Goal: Find specific page/section: Find specific page/section

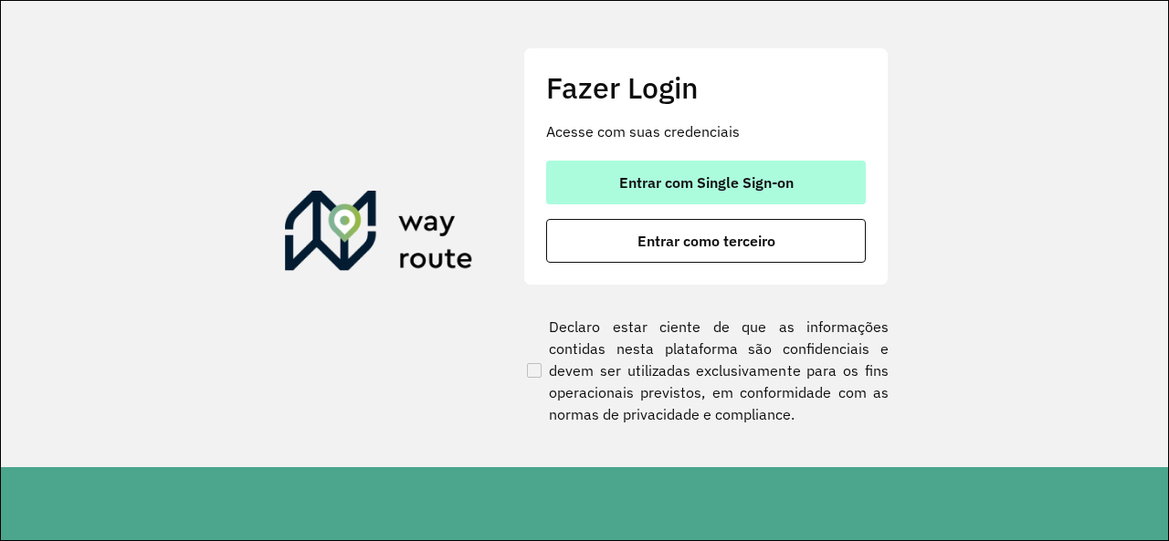
click at [690, 183] on span "Entrar com Single Sign-on" at bounding box center [706, 182] width 174 height 15
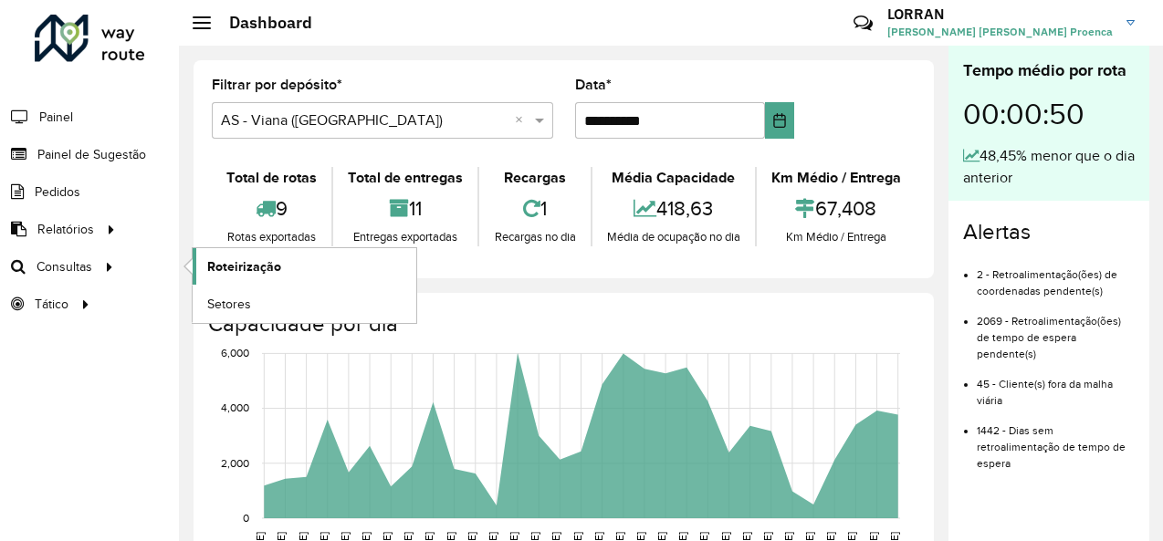
click at [218, 267] on span "Roteirização" at bounding box center [244, 267] width 74 height 19
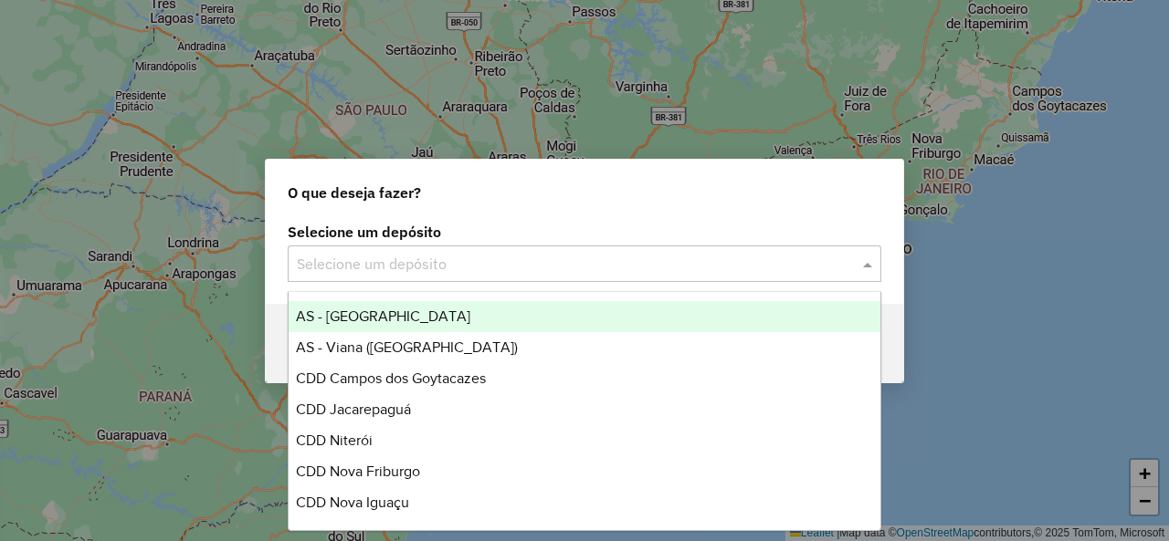
click at [506, 275] on div "Selecione um depósito" at bounding box center [585, 264] width 594 height 37
click at [391, 279] on div "Selecione um depósito" at bounding box center [585, 264] width 594 height 37
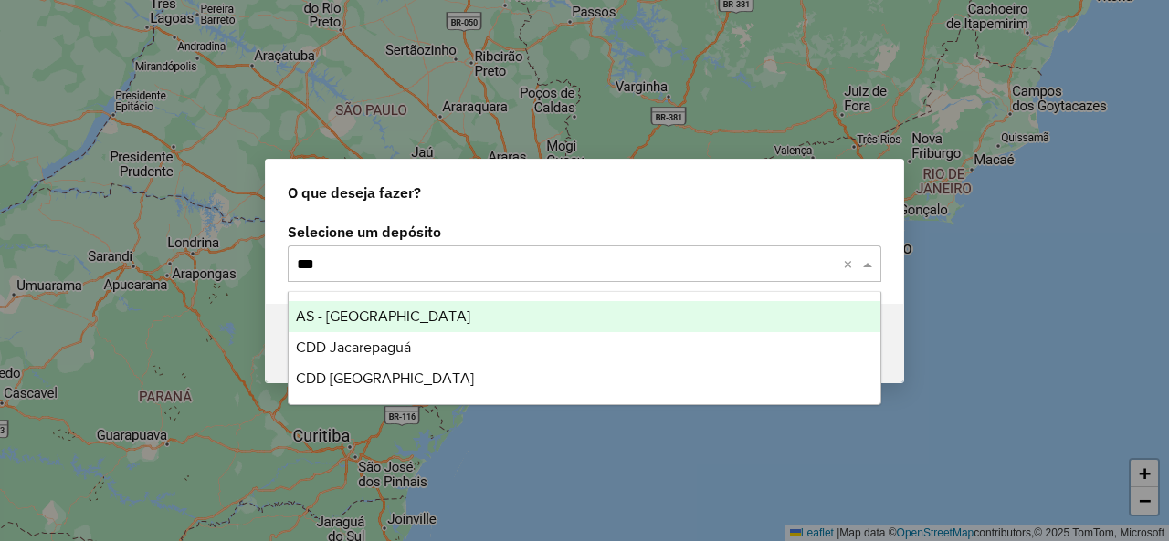
type input "****"
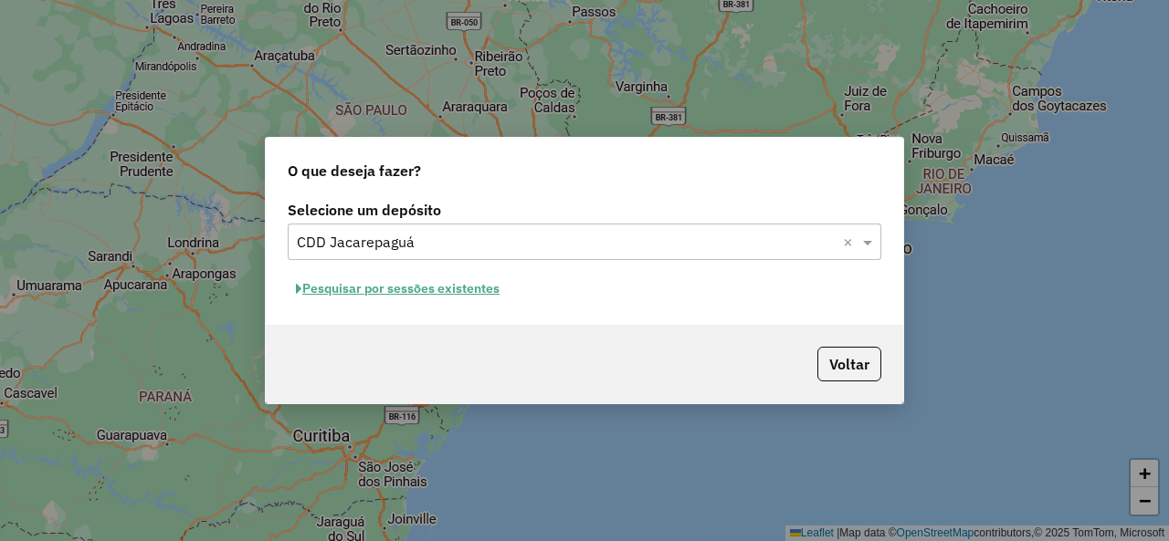
click at [471, 255] on div "Selecione um depósito × CDD Jacarepaguá ×" at bounding box center [585, 242] width 594 height 37
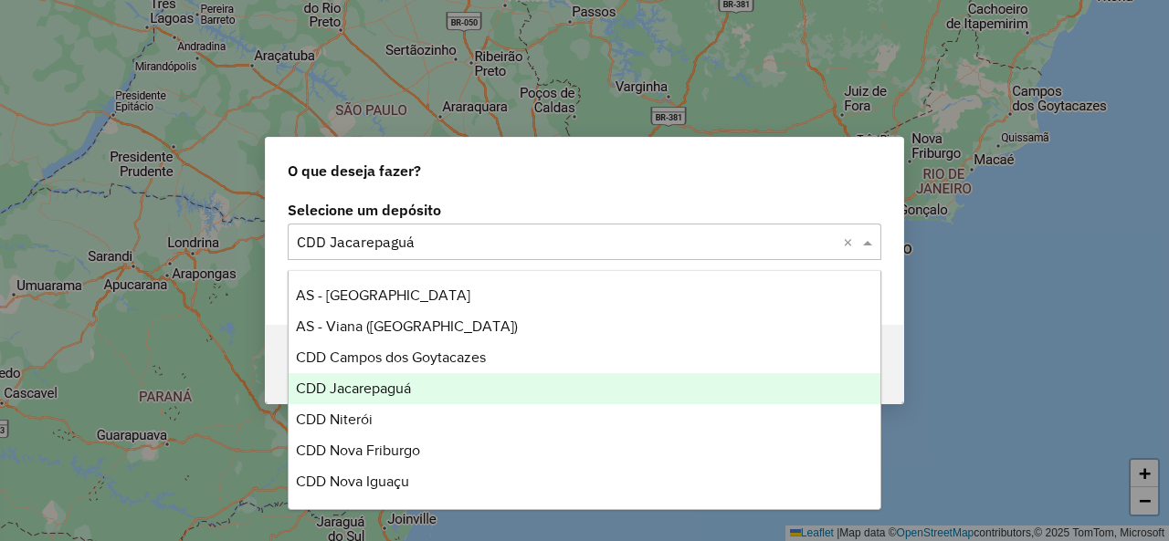
click at [379, 381] on span "CDD Jacarepaguá" at bounding box center [353, 389] width 115 height 16
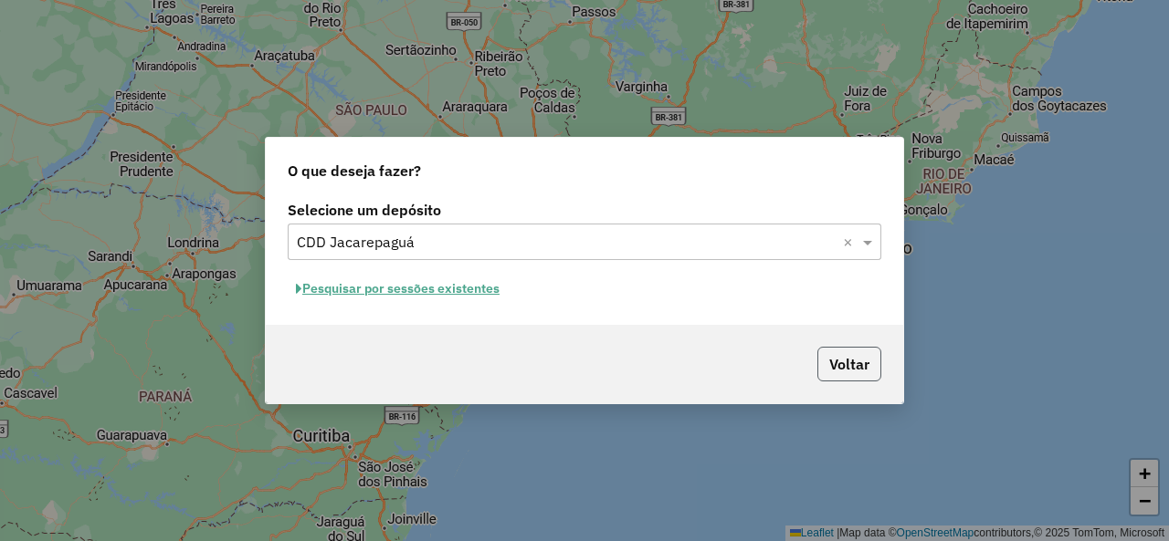
click at [849, 361] on button "Voltar" at bounding box center [849, 364] width 64 height 35
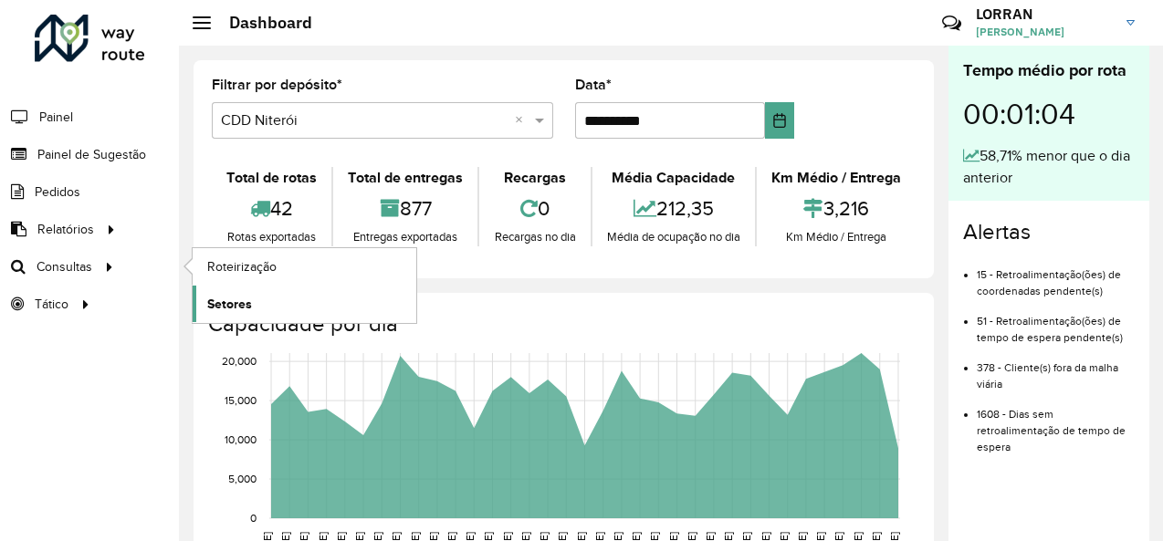
click at [237, 296] on span "Setores" at bounding box center [229, 304] width 45 height 19
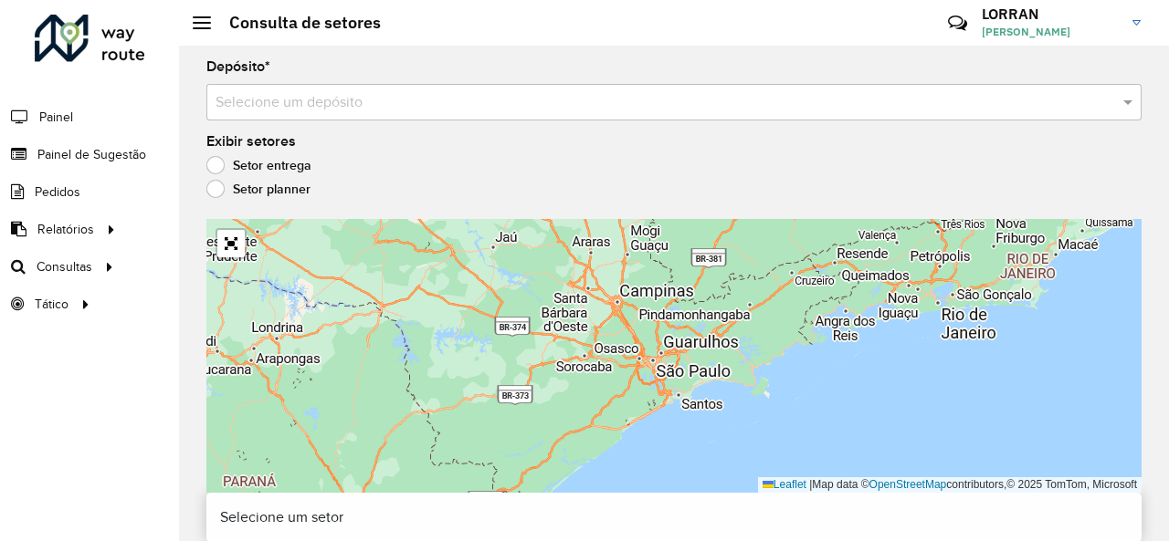
click at [304, 103] on input "text" at bounding box center [656, 103] width 880 height 22
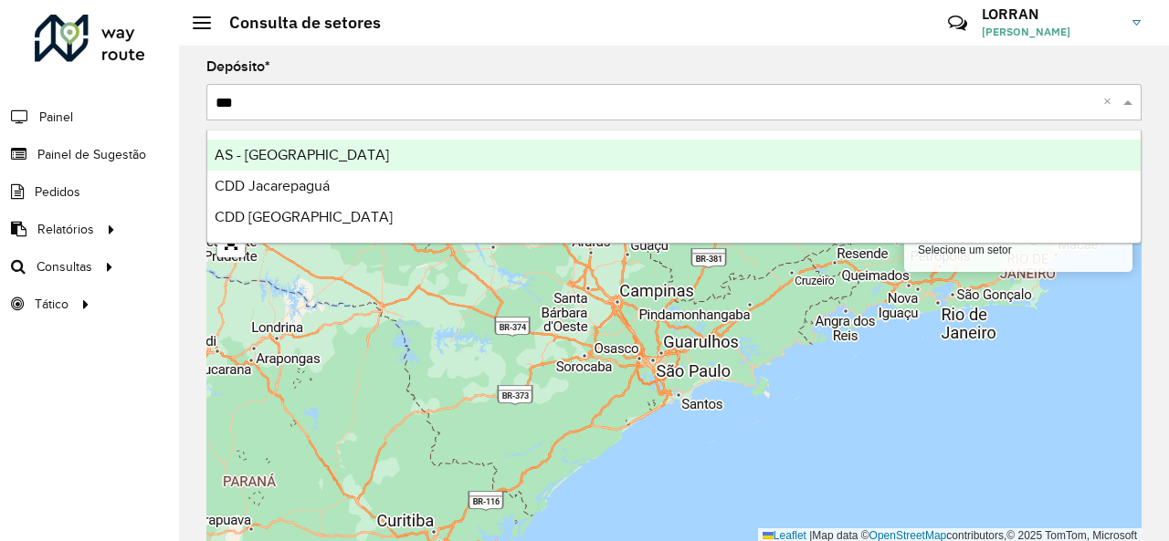
type input "****"
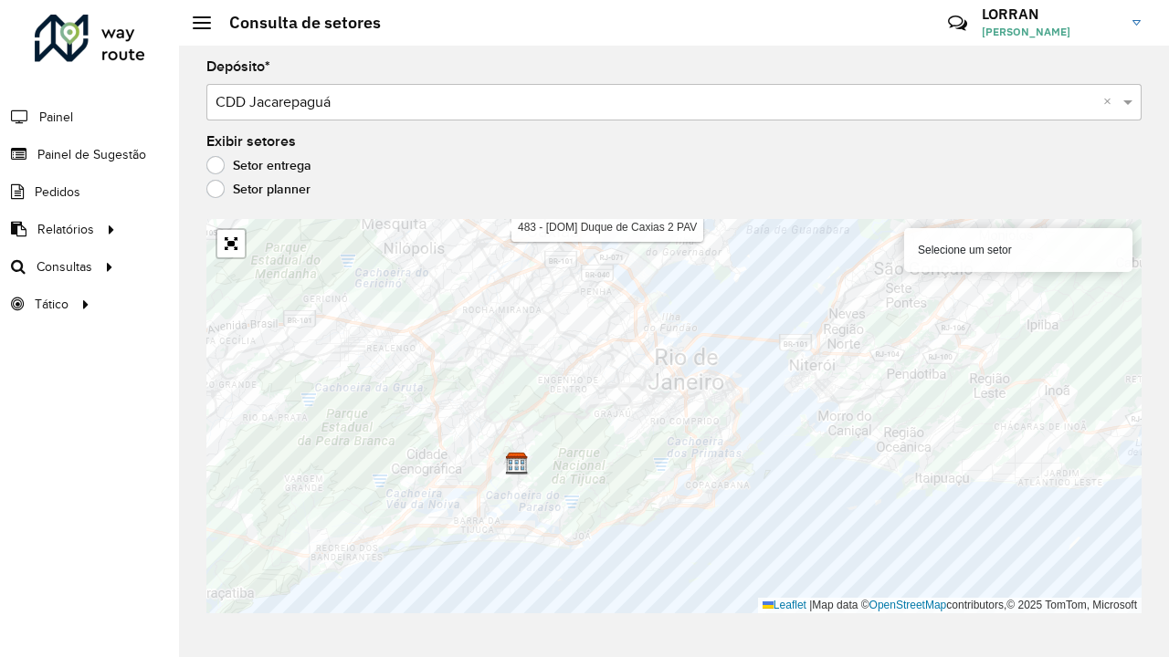
click at [424, 97] on input "text" at bounding box center [656, 103] width 880 height 22
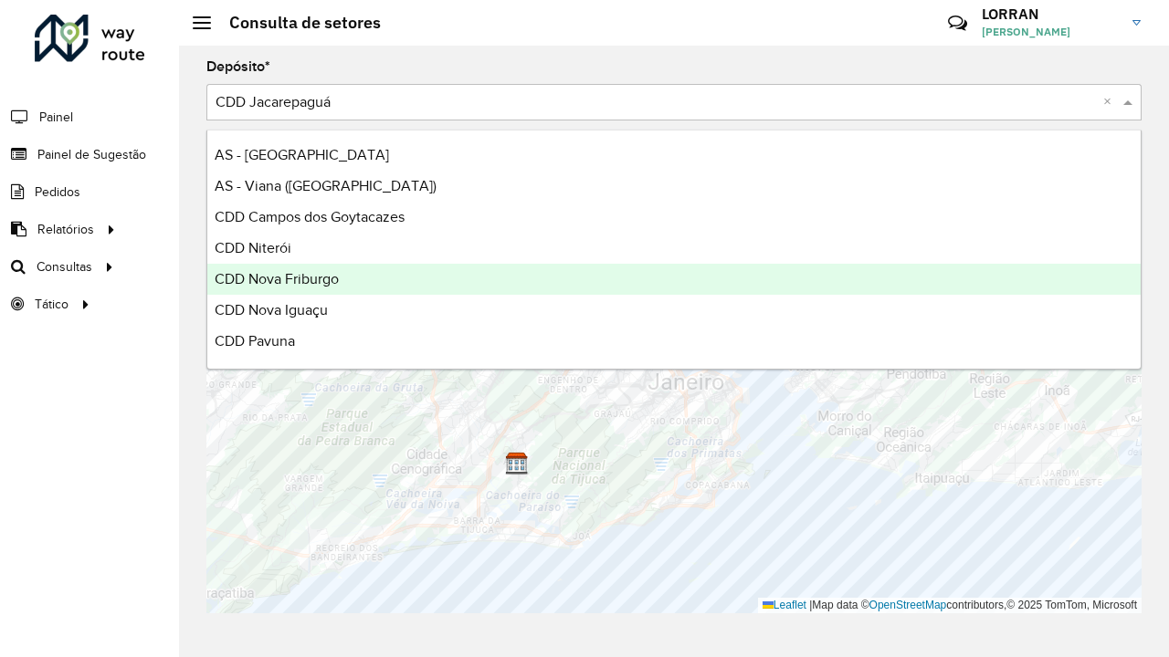
click at [315, 274] on span "CDD Nova Friburgo" at bounding box center [277, 279] width 124 height 16
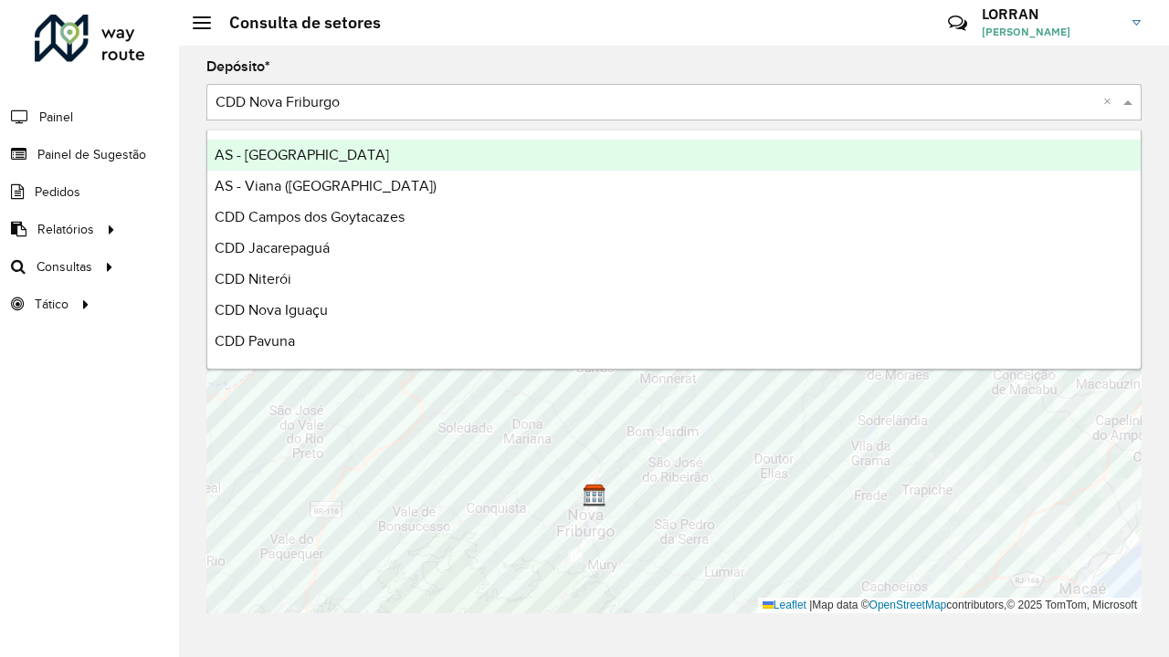
click at [366, 92] on input "text" at bounding box center [656, 103] width 880 height 22
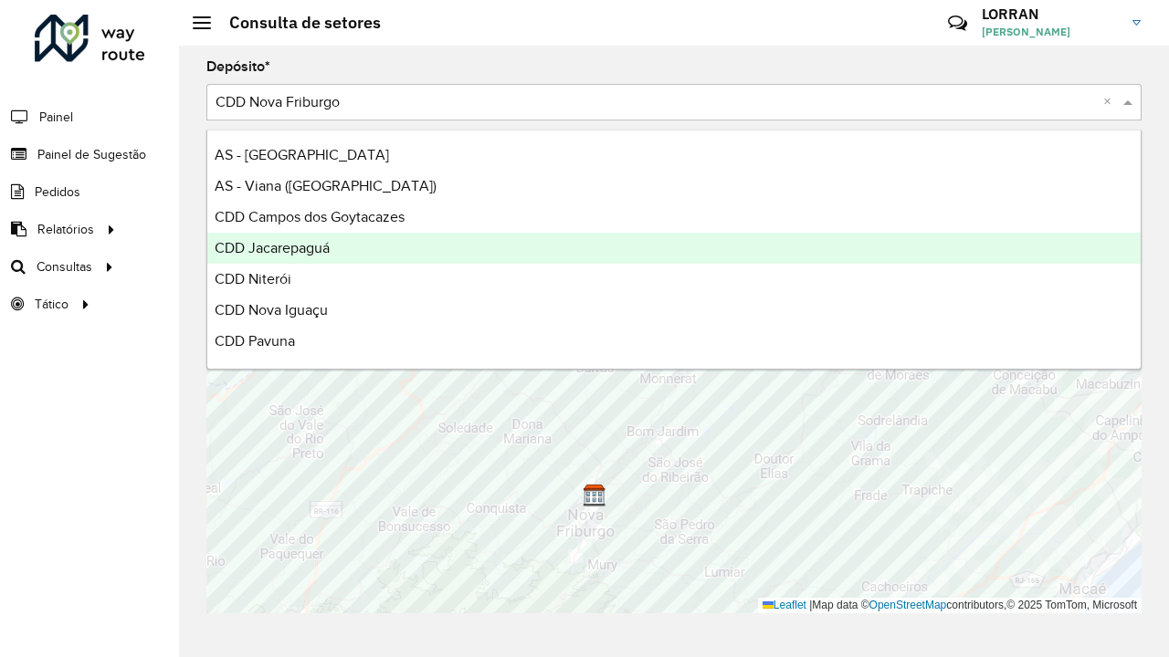
click at [342, 241] on div "CDD Jacarepaguá" at bounding box center [673, 248] width 933 height 31
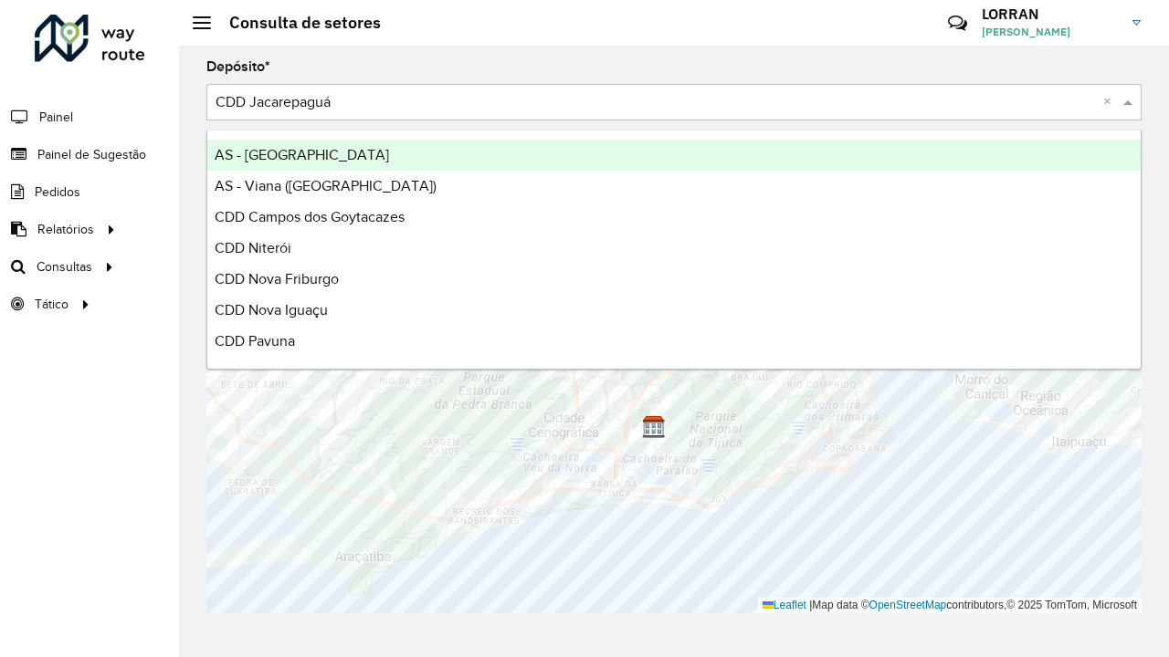
click at [376, 97] on input "text" at bounding box center [656, 103] width 880 height 22
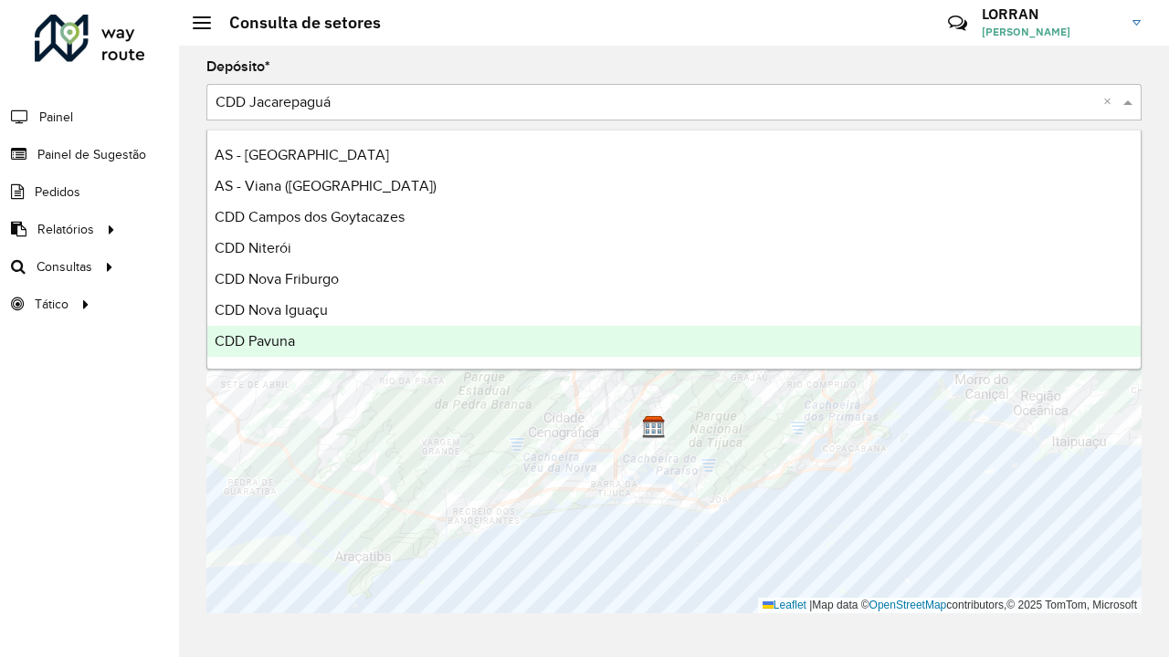
click at [281, 334] on span "CDD Pavuna" at bounding box center [255, 341] width 80 height 16
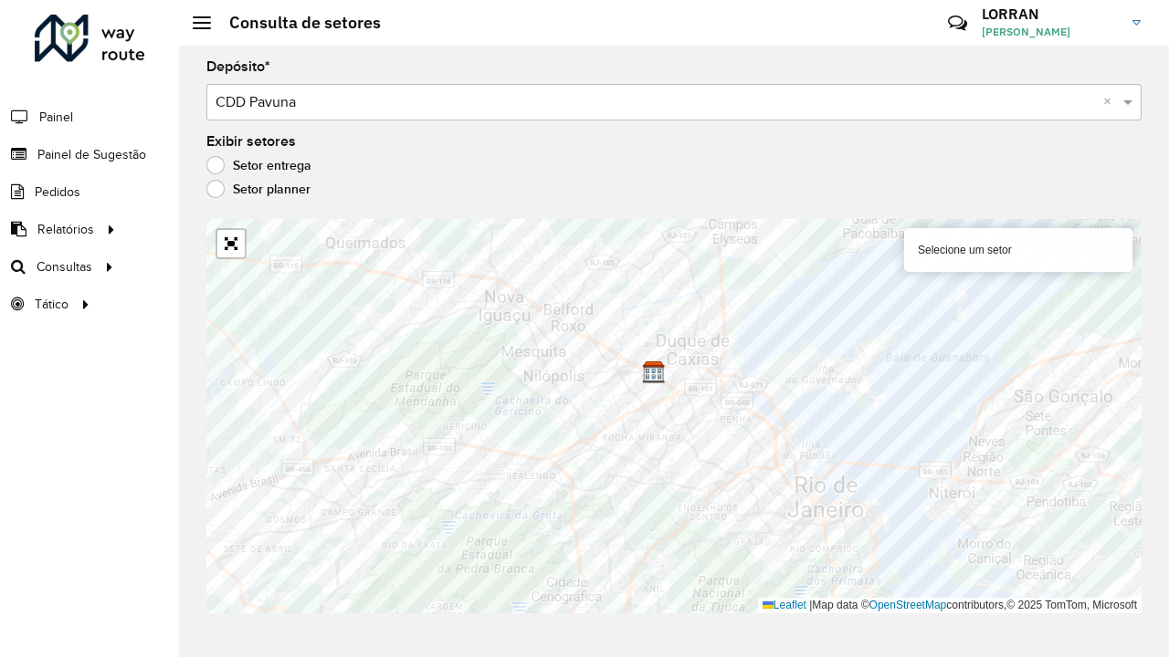
click at [340, 109] on input "text" at bounding box center [656, 103] width 880 height 22
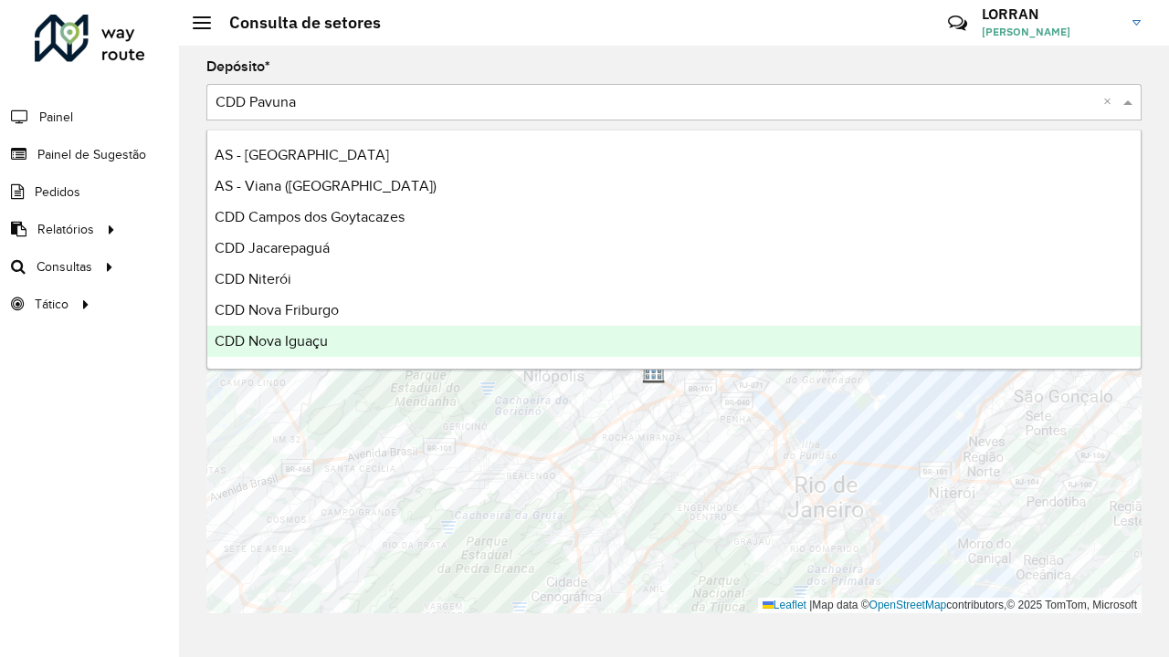
click at [308, 351] on div "CDD Nova Iguaçu" at bounding box center [673, 341] width 933 height 31
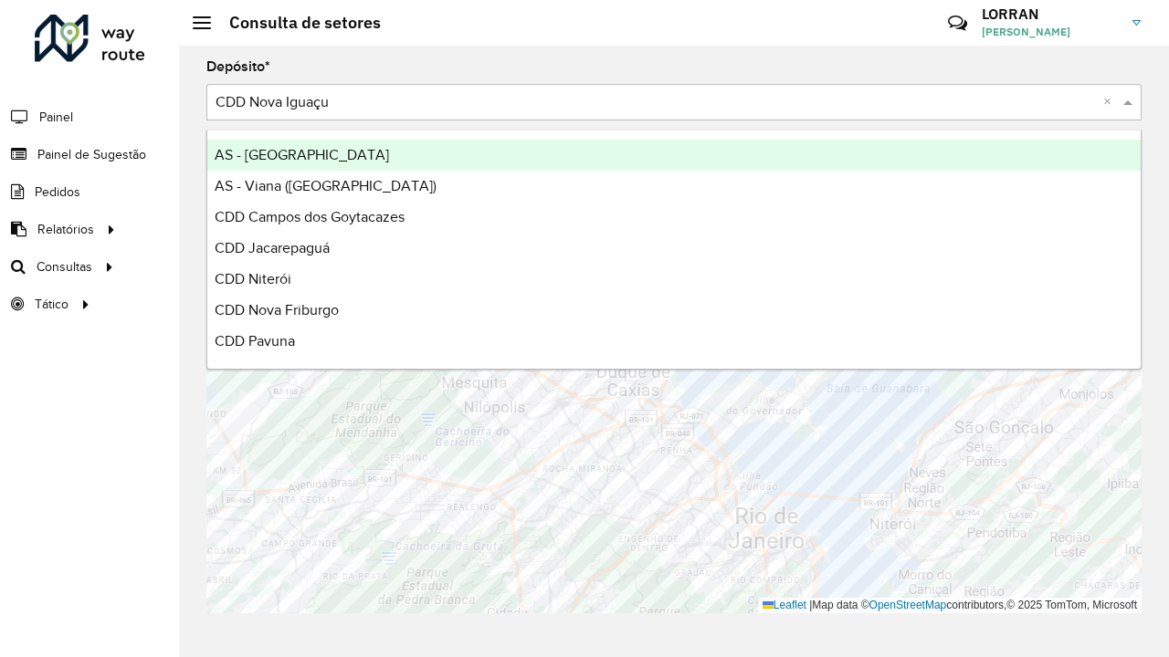
click at [324, 113] on div "Selecione um depósito × CDD Nova Iguaçu ×" at bounding box center [673, 102] width 935 height 37
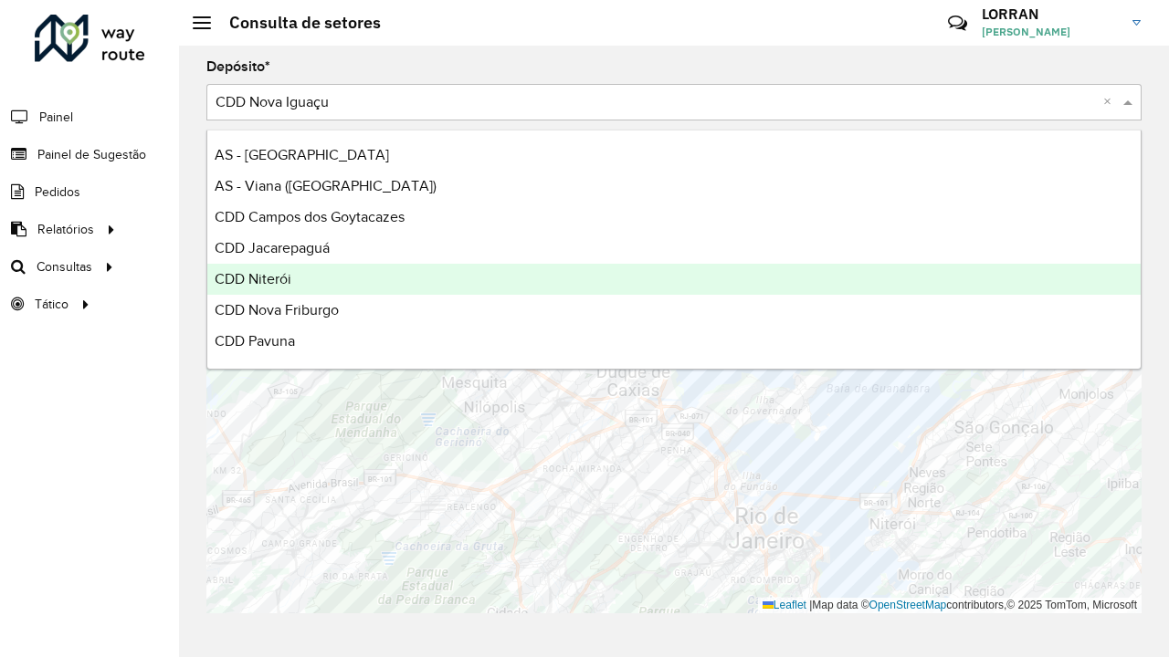
click at [300, 268] on div "CDD Niterói" at bounding box center [673, 279] width 933 height 31
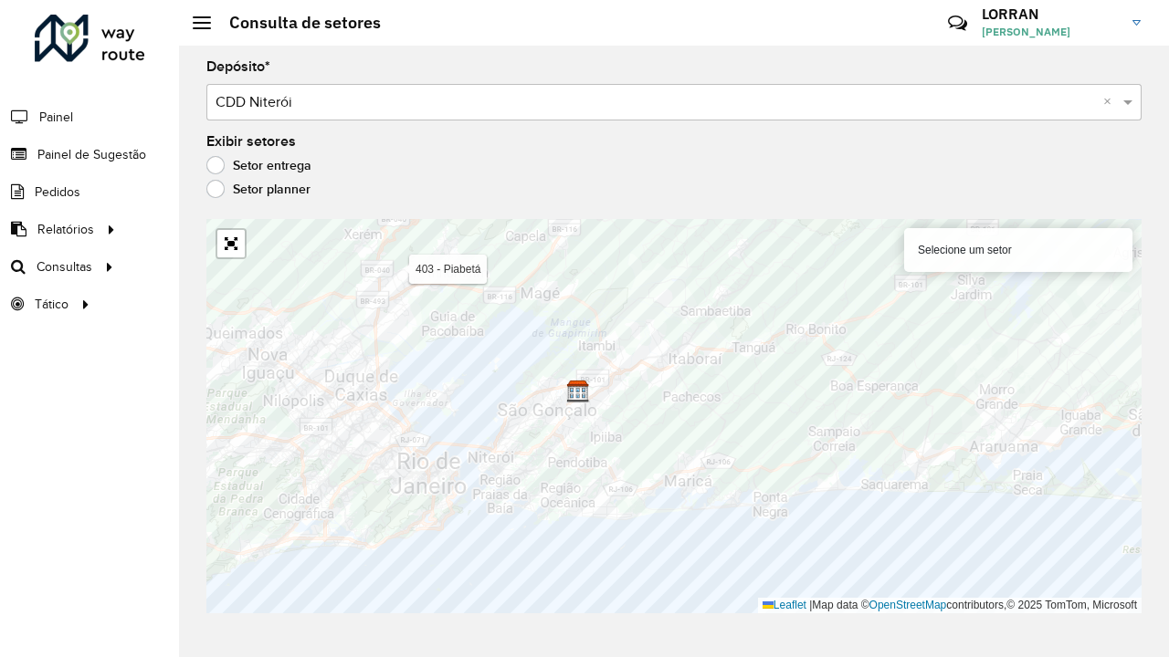
click at [254, 97] on input "text" at bounding box center [656, 103] width 880 height 22
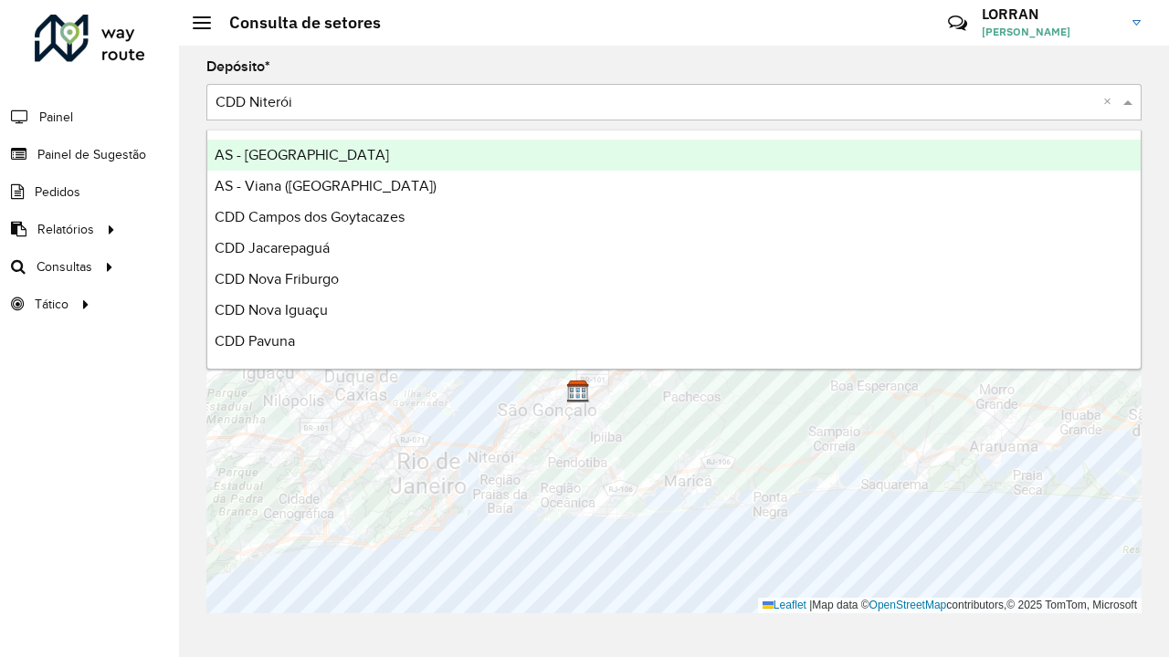
click at [309, 159] on span "AS - [GEOGRAPHIC_DATA]" at bounding box center [302, 155] width 174 height 16
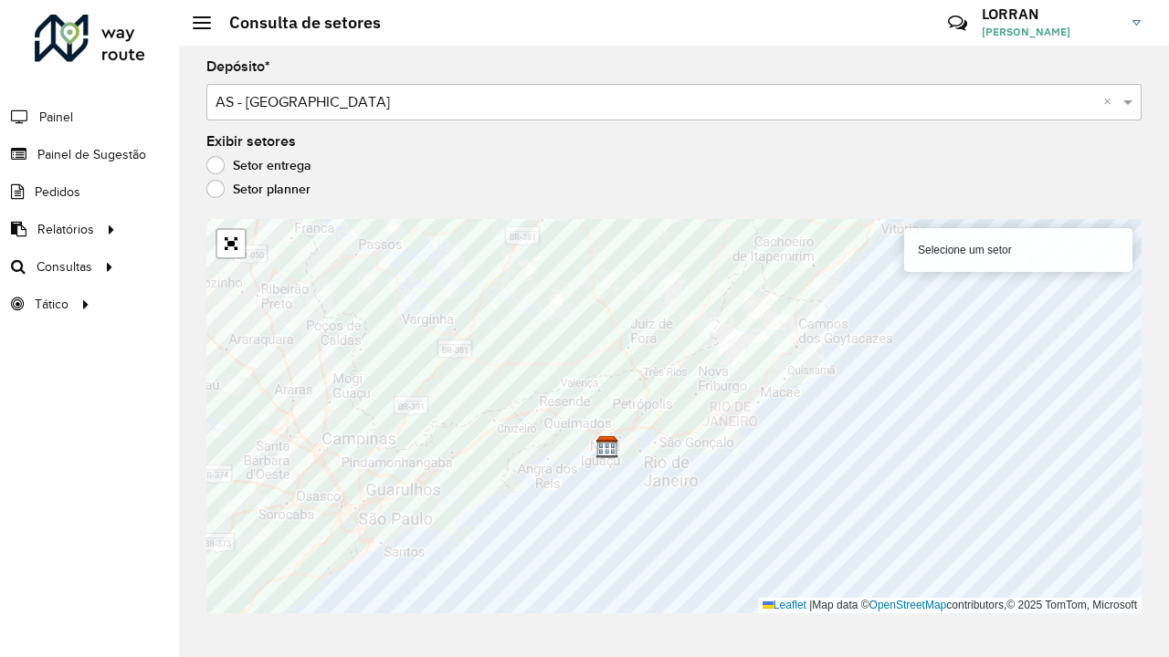
click at [342, 100] on input "text" at bounding box center [656, 103] width 880 height 22
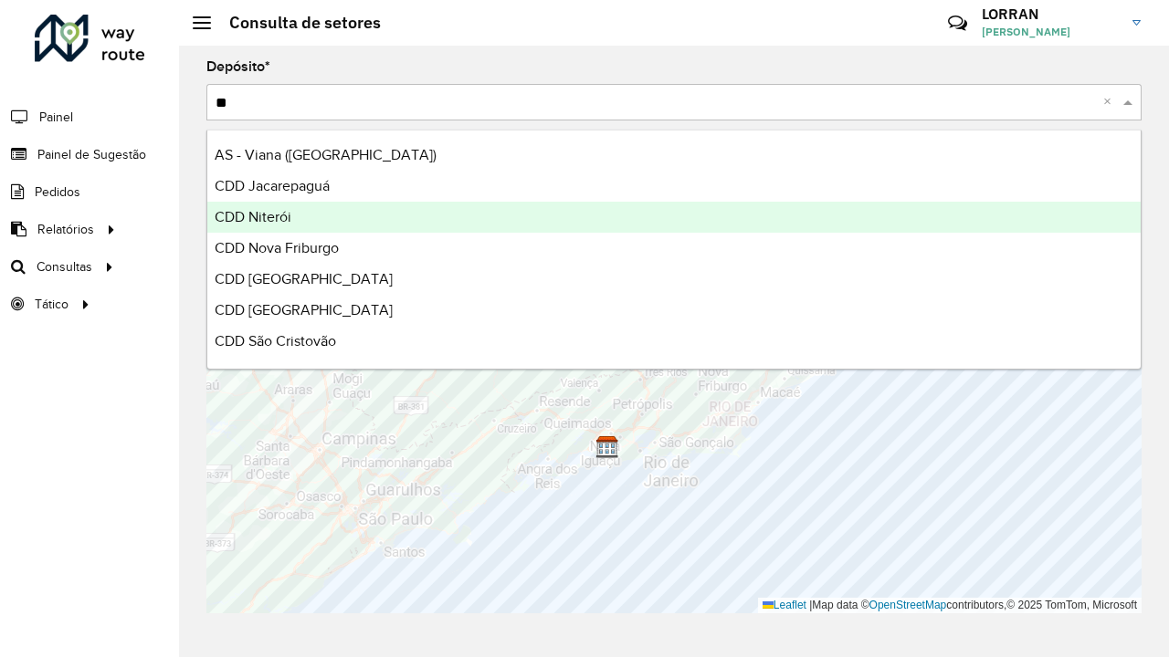
type input "***"
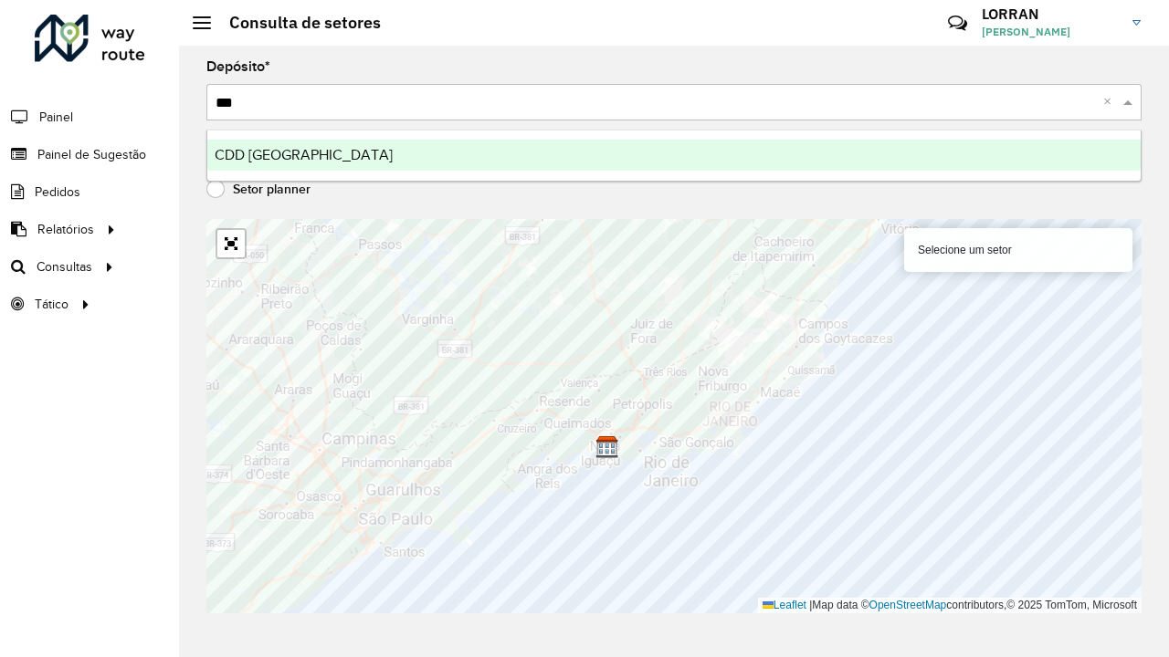
click at [371, 150] on div "CDD [GEOGRAPHIC_DATA]" at bounding box center [673, 155] width 933 height 31
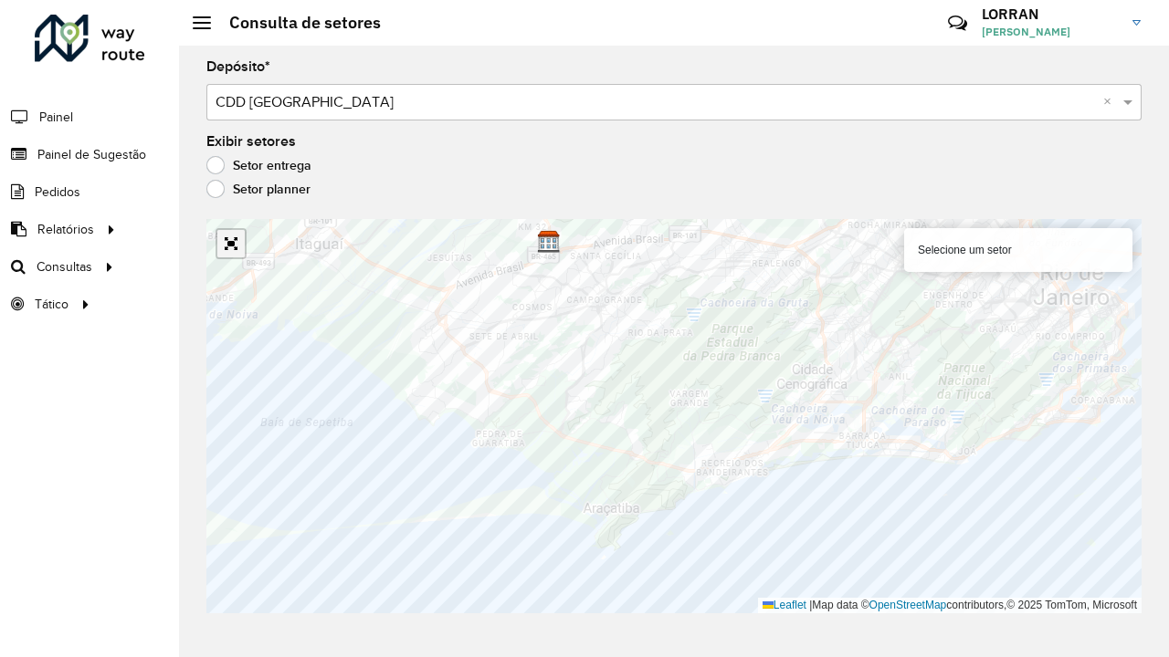
click at [234, 248] on link "Abrir mapa em tela cheia" at bounding box center [230, 243] width 27 height 27
